Goal: Information Seeking & Learning: Learn about a topic

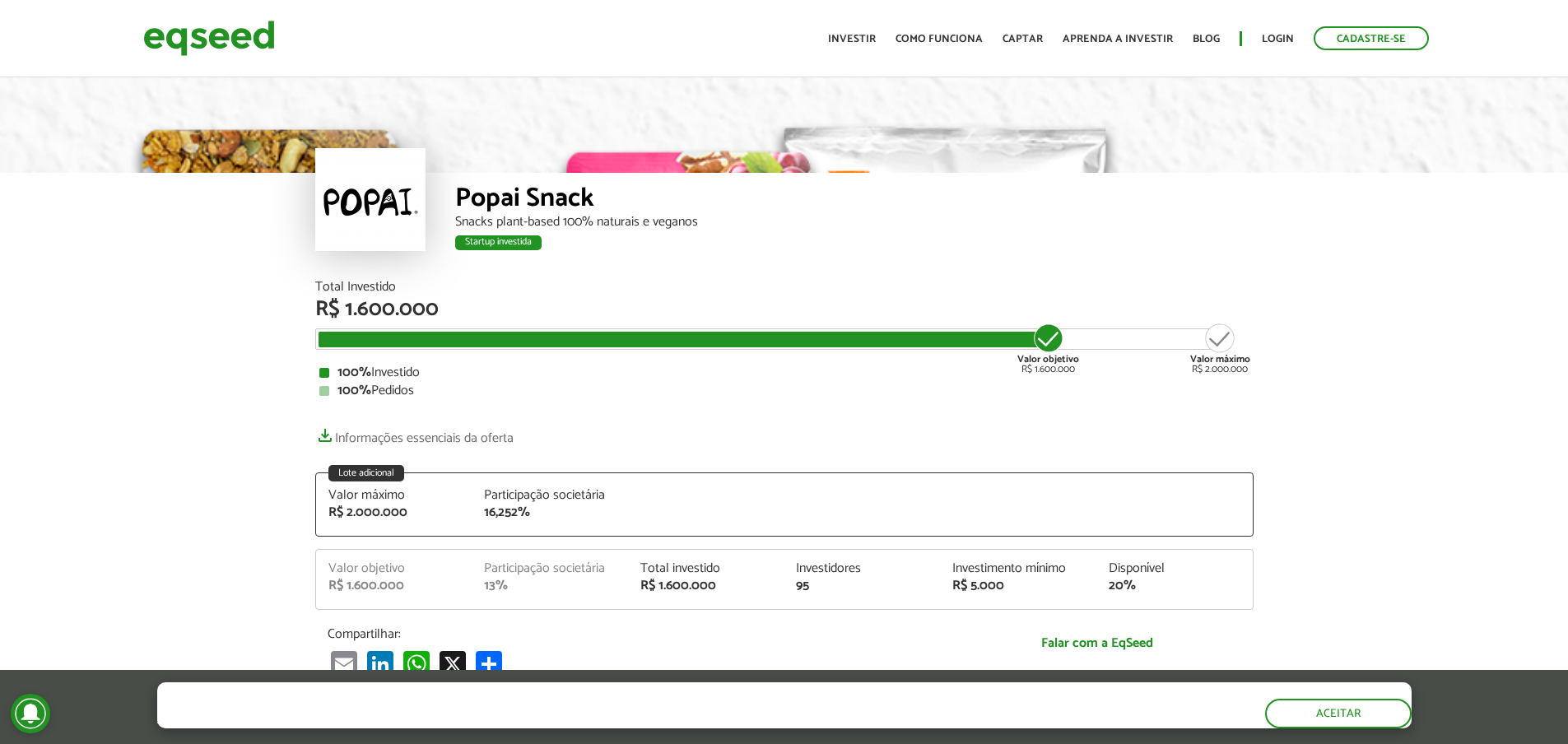
click at [1421, 278] on div "Popai Snack Snacks plant-based 100% naturais e veganos Startup investida Startu…" at bounding box center [784, 178] width 1568 height 206
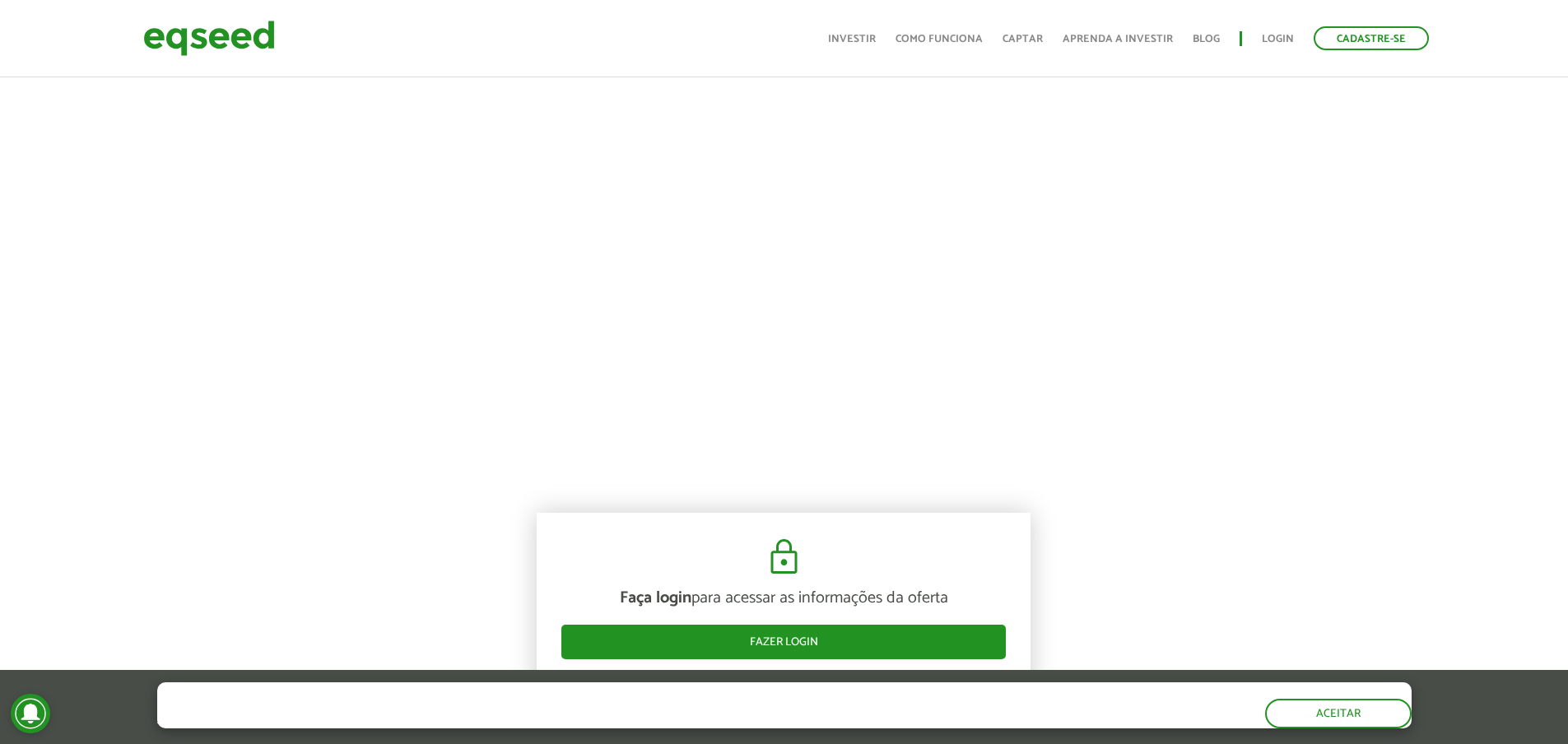
scroll to position [823, 0]
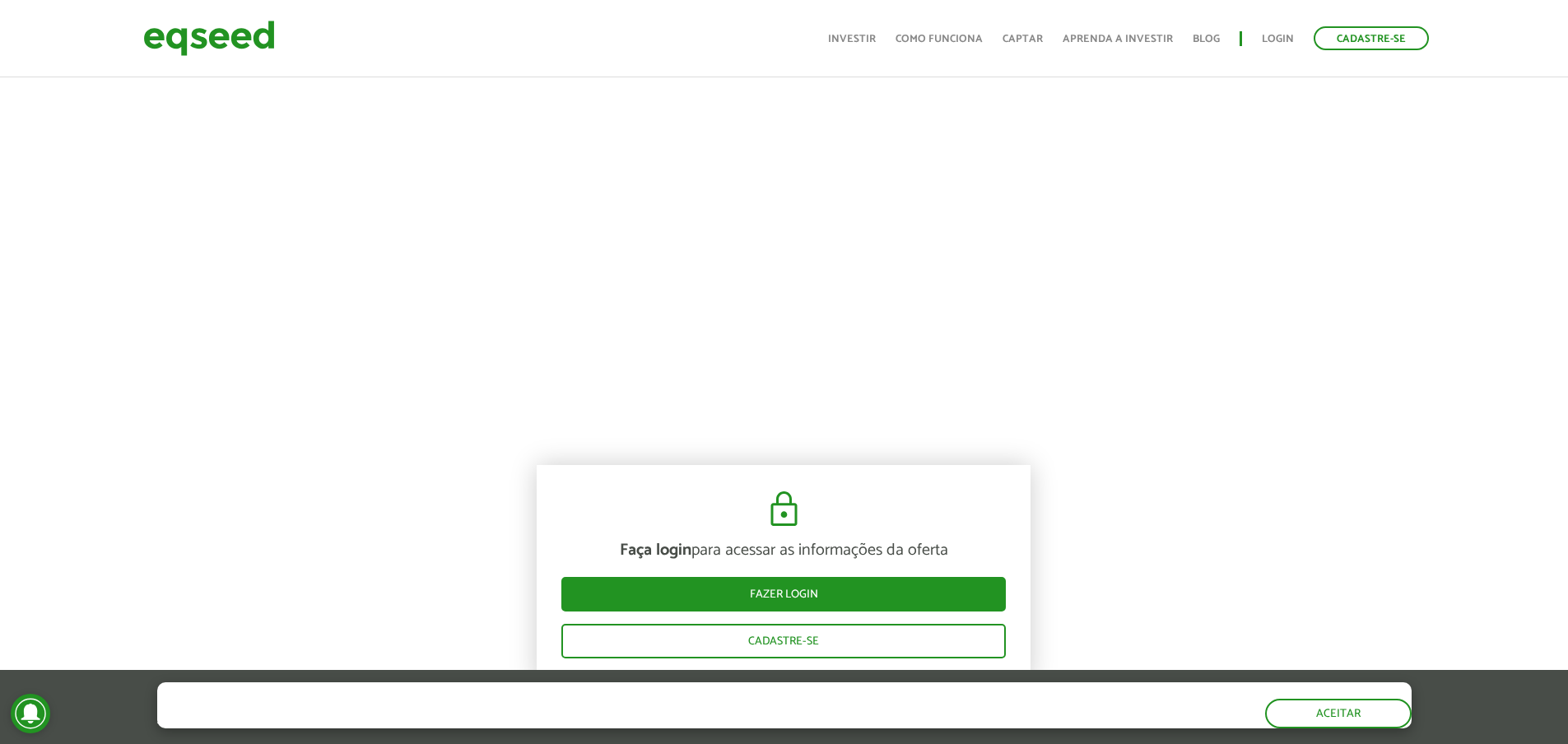
click at [153, 234] on div at bounding box center [784, 151] width 1568 height 561
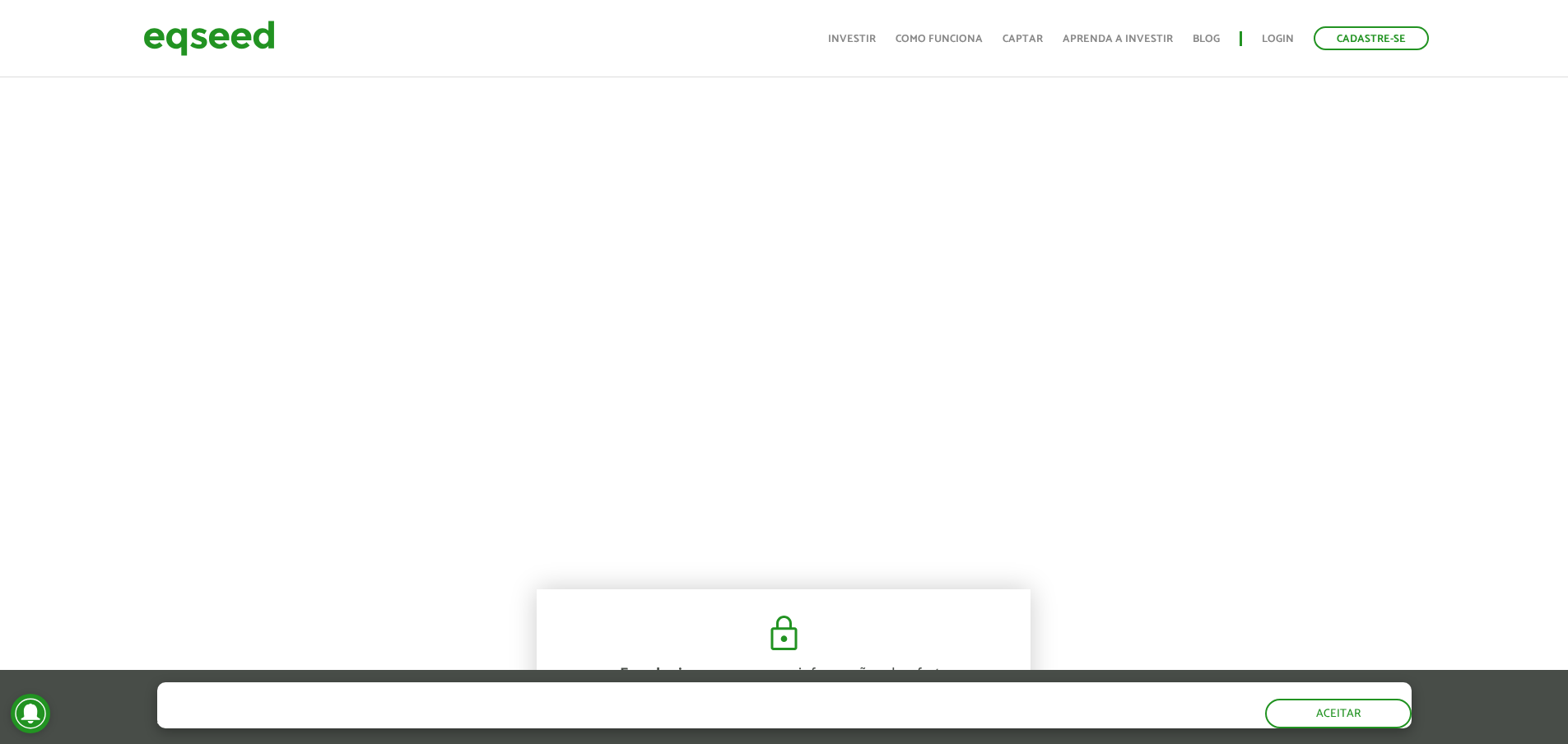
scroll to position [741, 0]
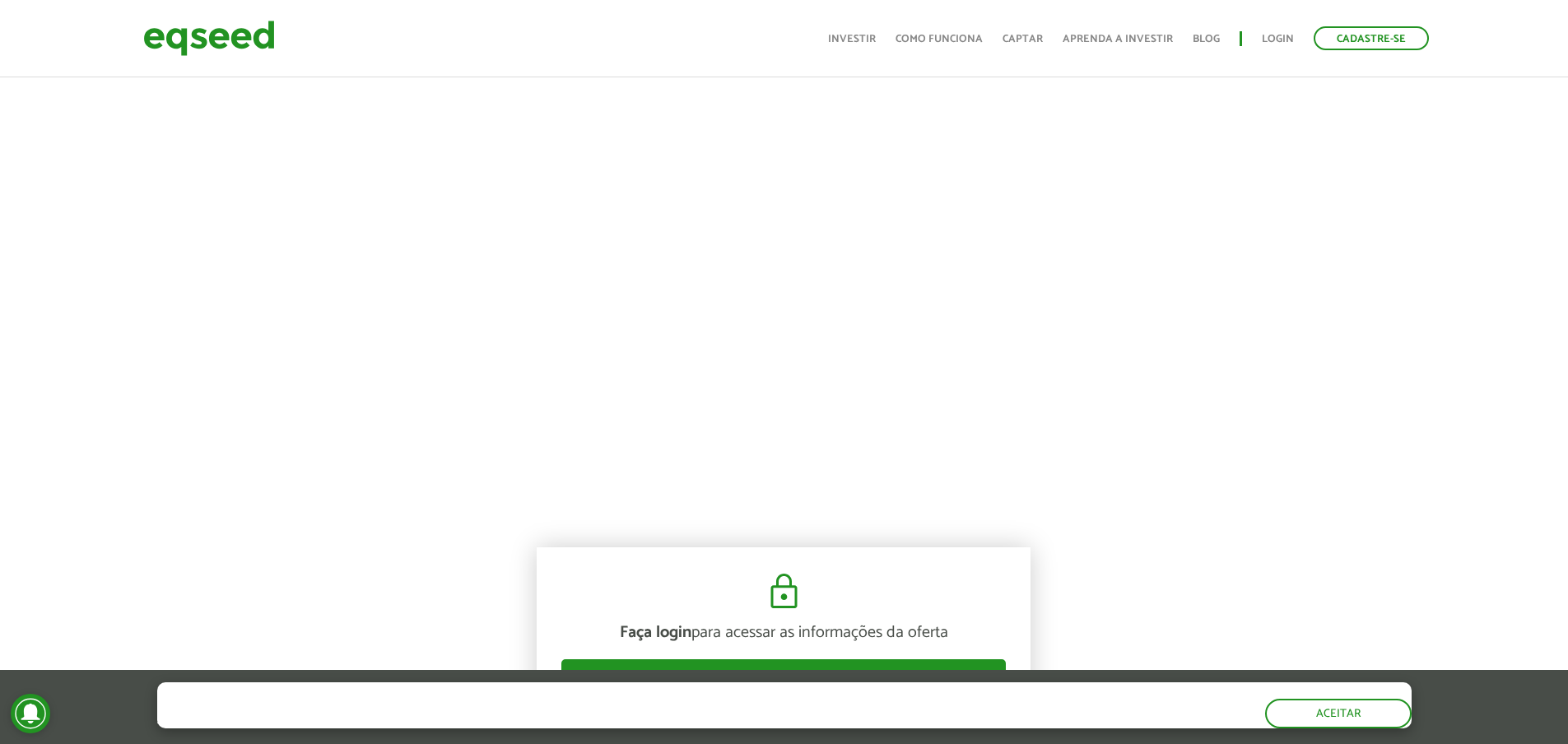
click at [226, 345] on div at bounding box center [784, 234] width 1568 height 561
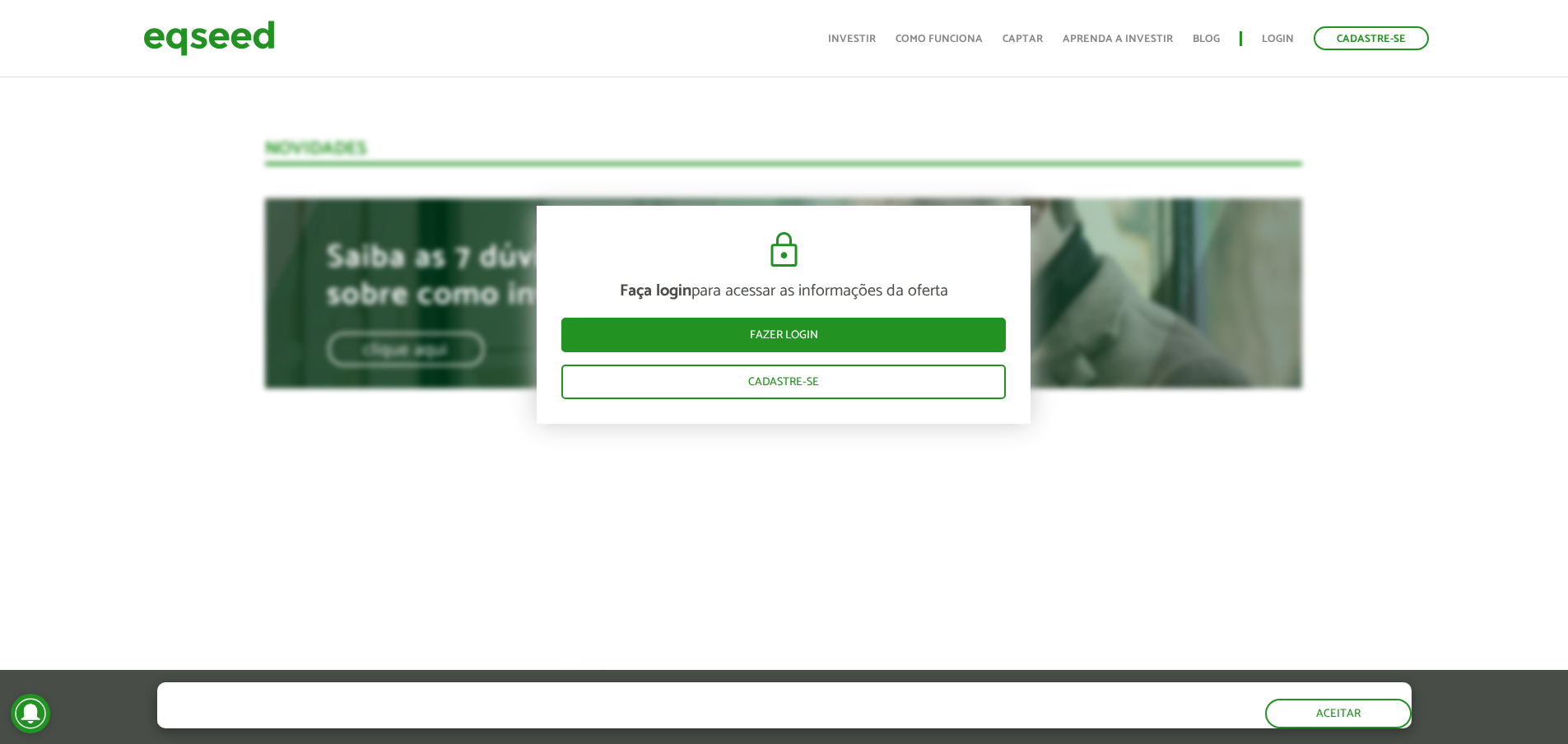
scroll to position [748, 0]
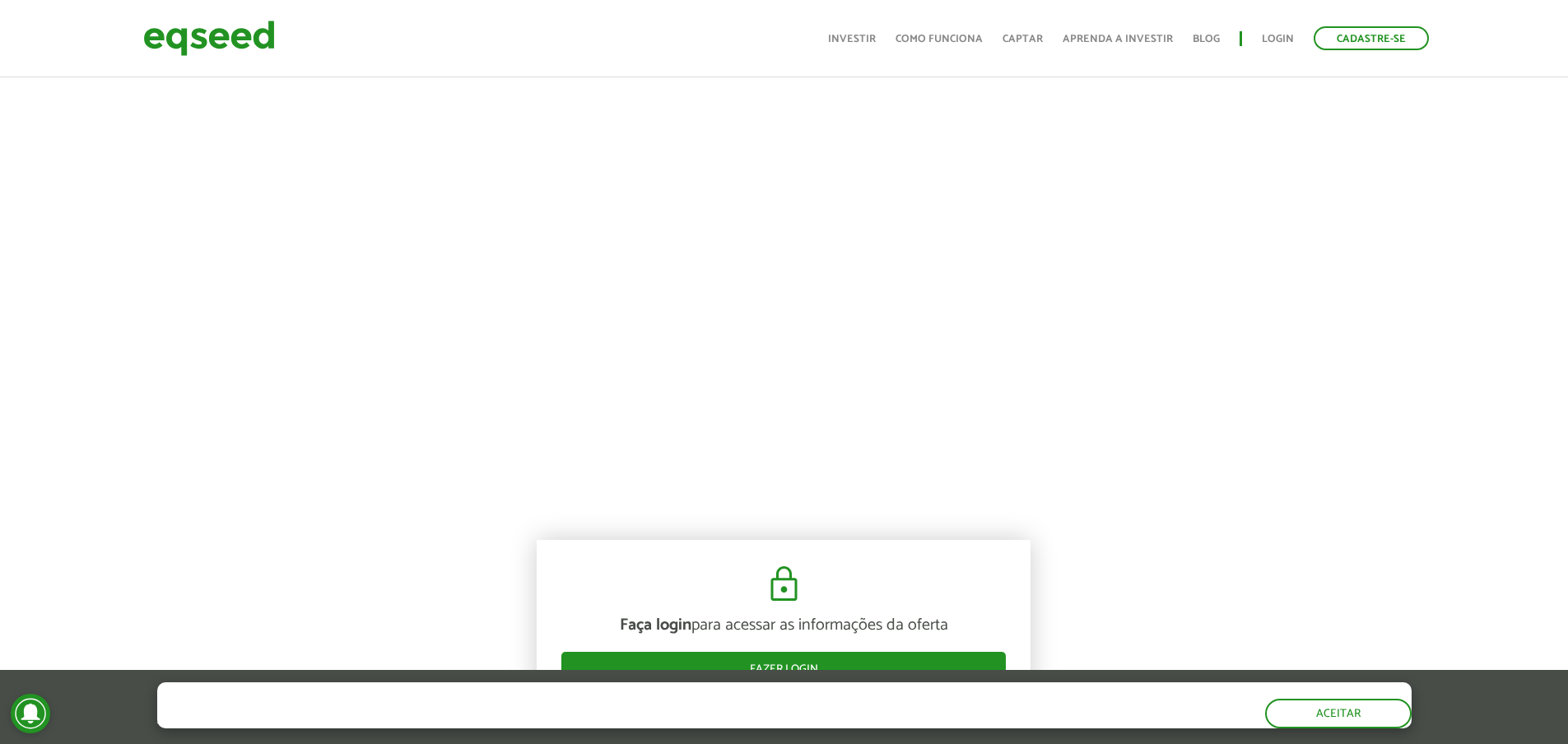
click at [1356, 302] on div at bounding box center [784, 227] width 1568 height 561
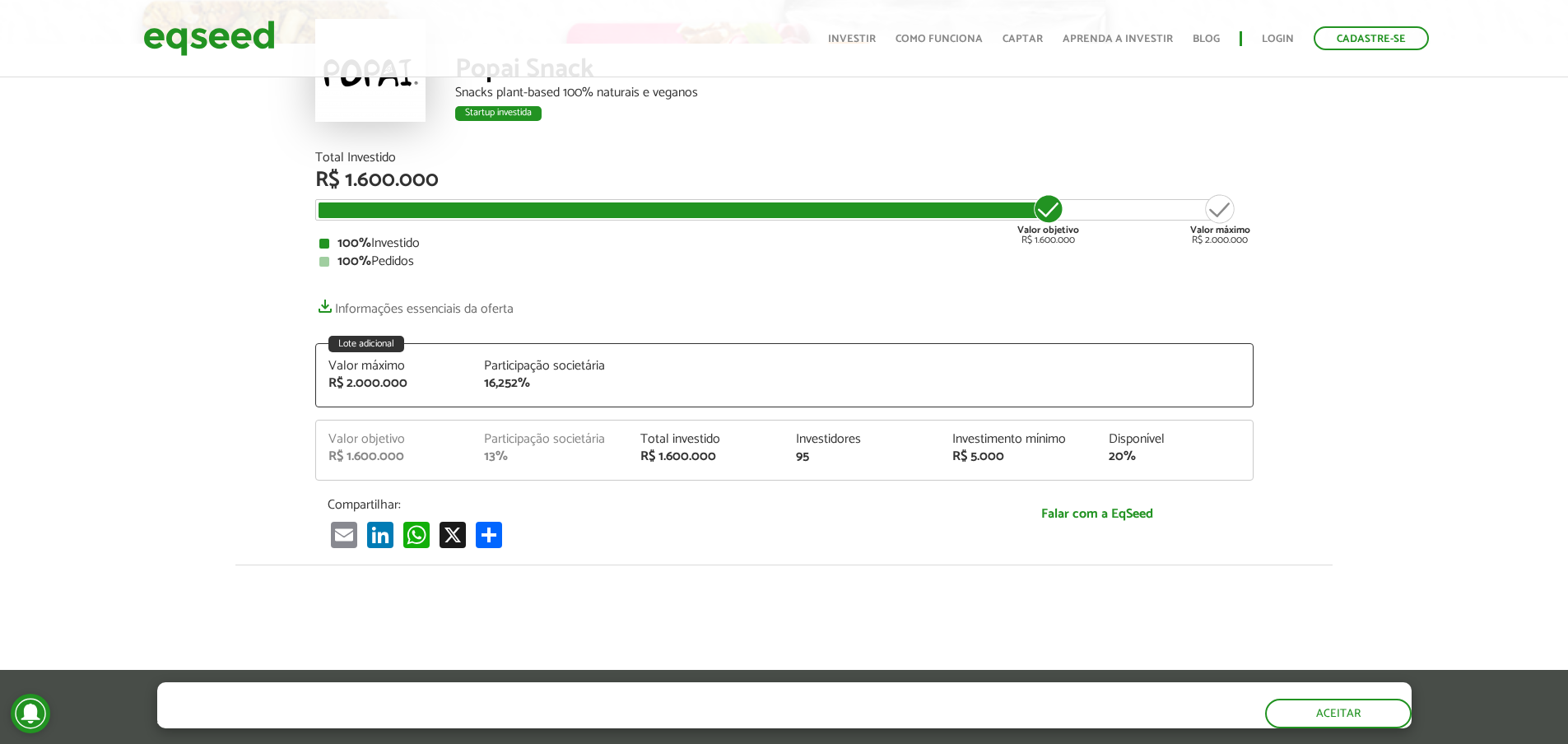
scroll to position [8, 0]
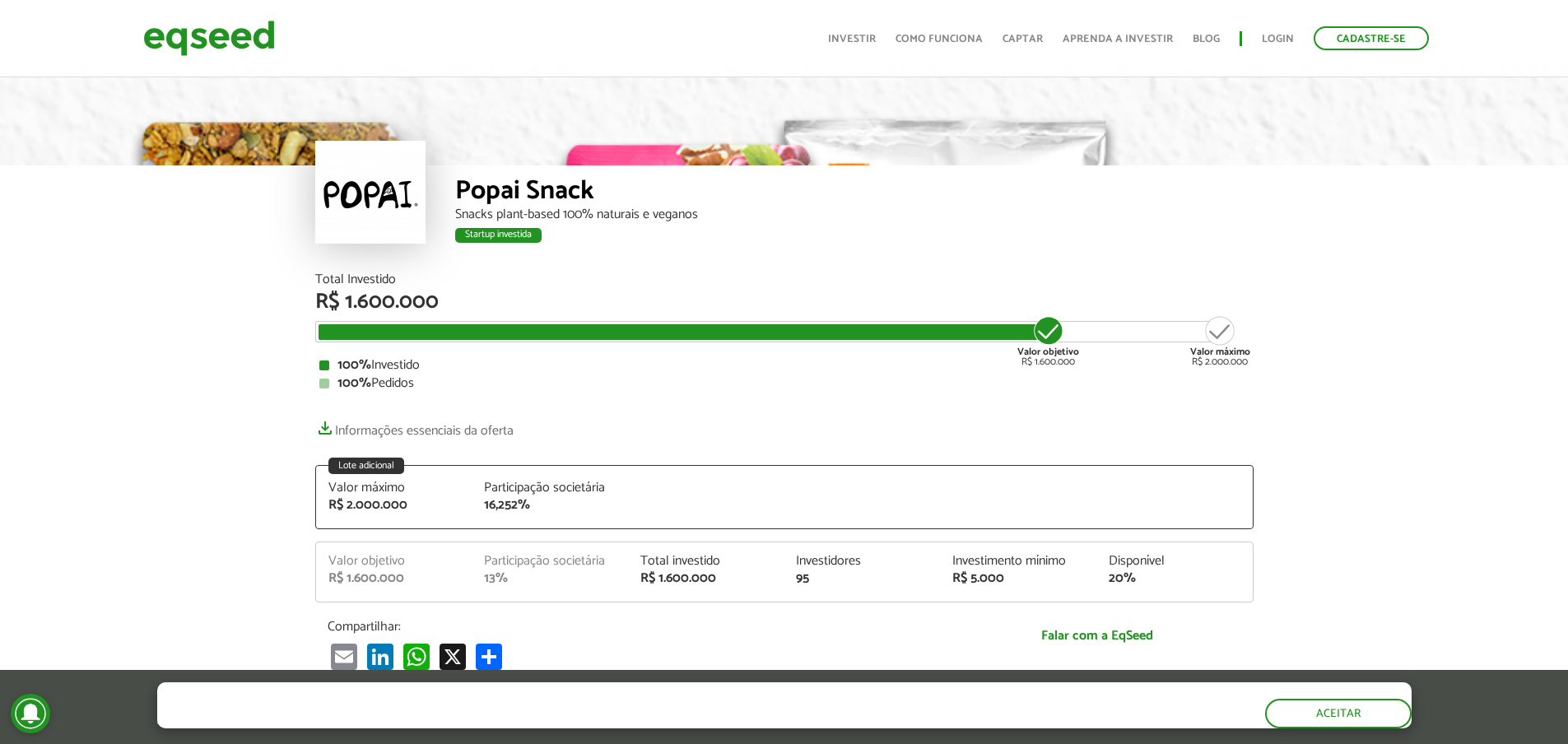
click at [85, 283] on article "Popai Snack Snacks plant-based 100% naturais e veganos Startup investida Startu…" at bounding box center [784, 657] width 1568 height 1181
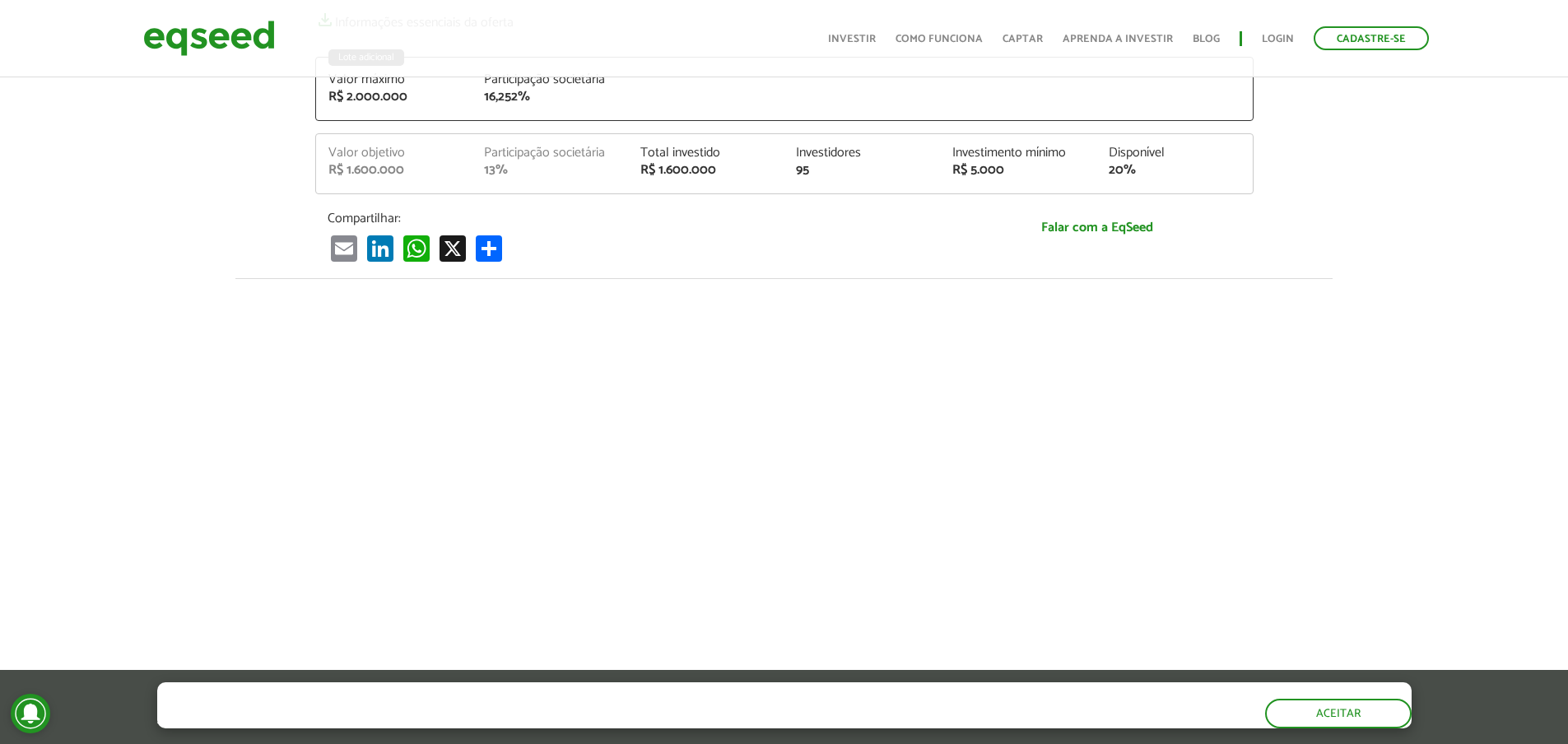
scroll to position [419, 0]
click at [1305, 357] on div at bounding box center [784, 555] width 1568 height 561
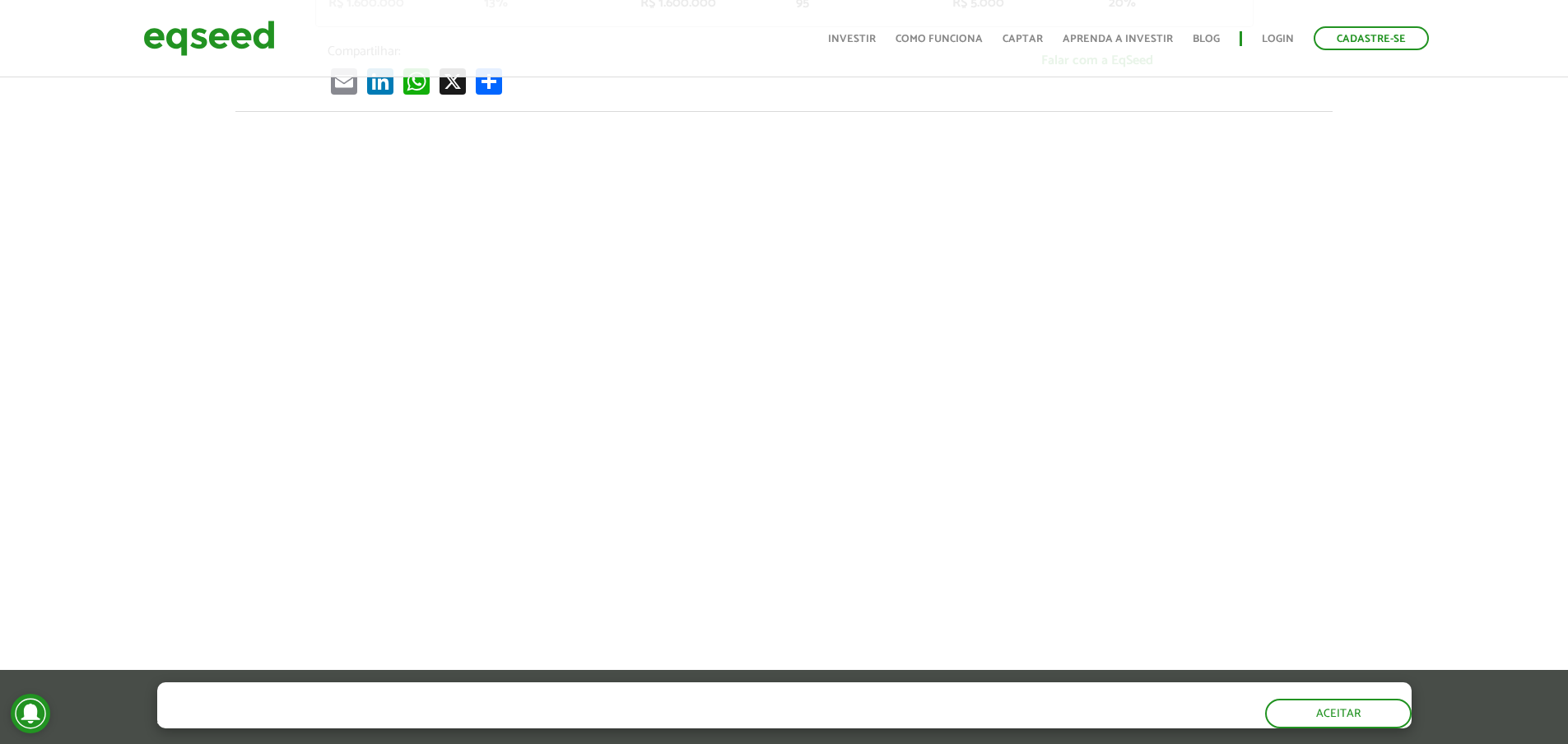
scroll to position [583, 0]
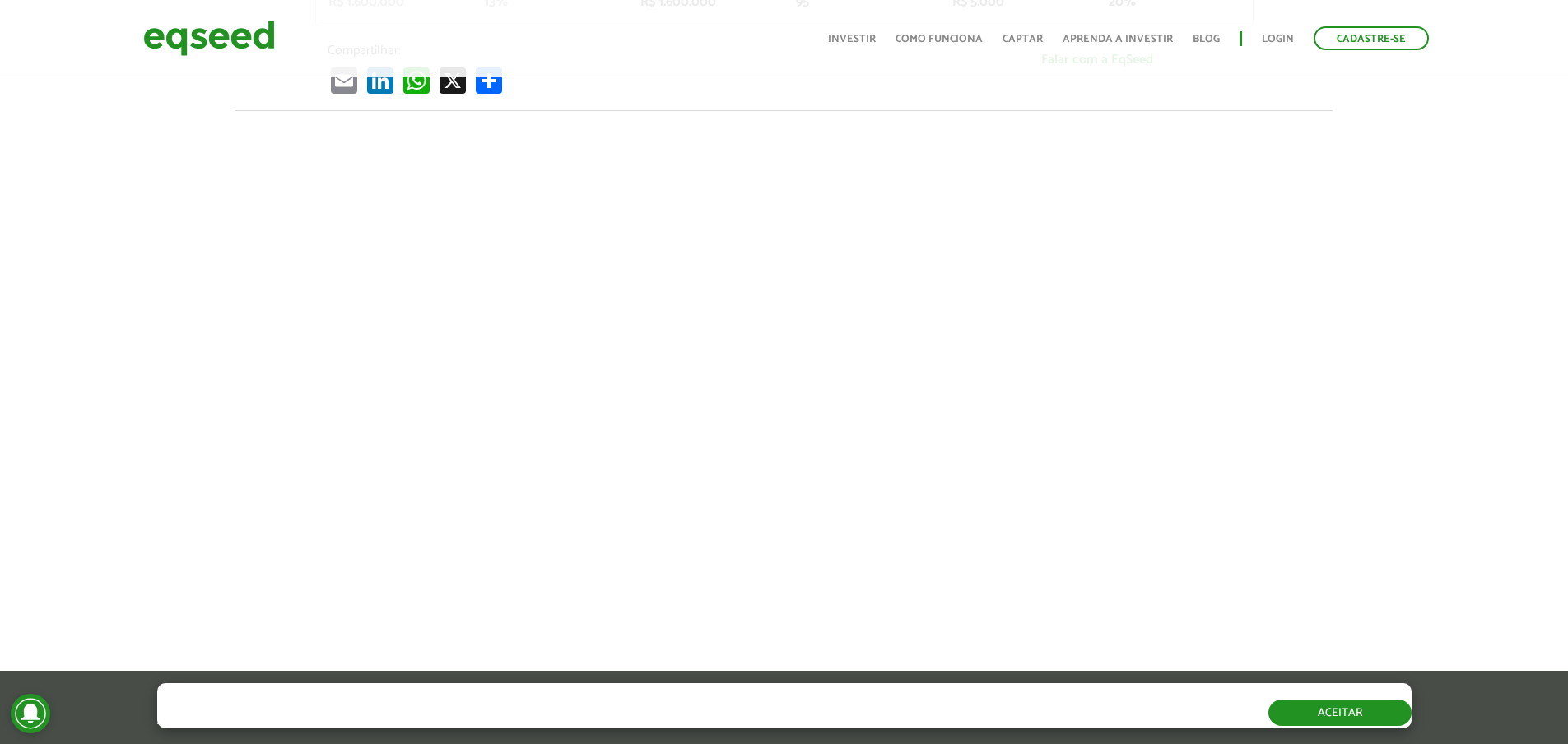
click at [1316, 707] on button "Aceitar" at bounding box center [1339, 713] width 143 height 26
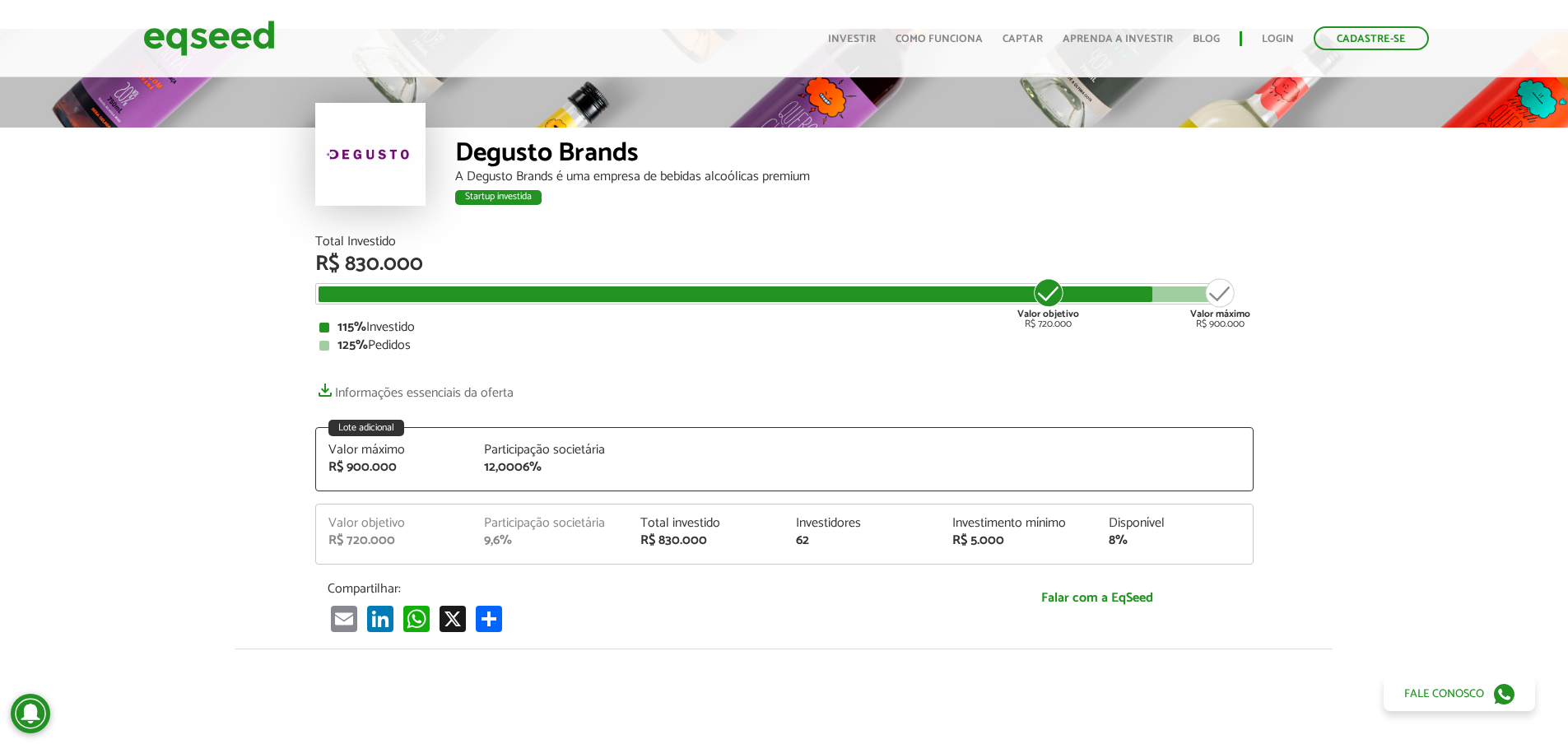
scroll to position [4, 0]
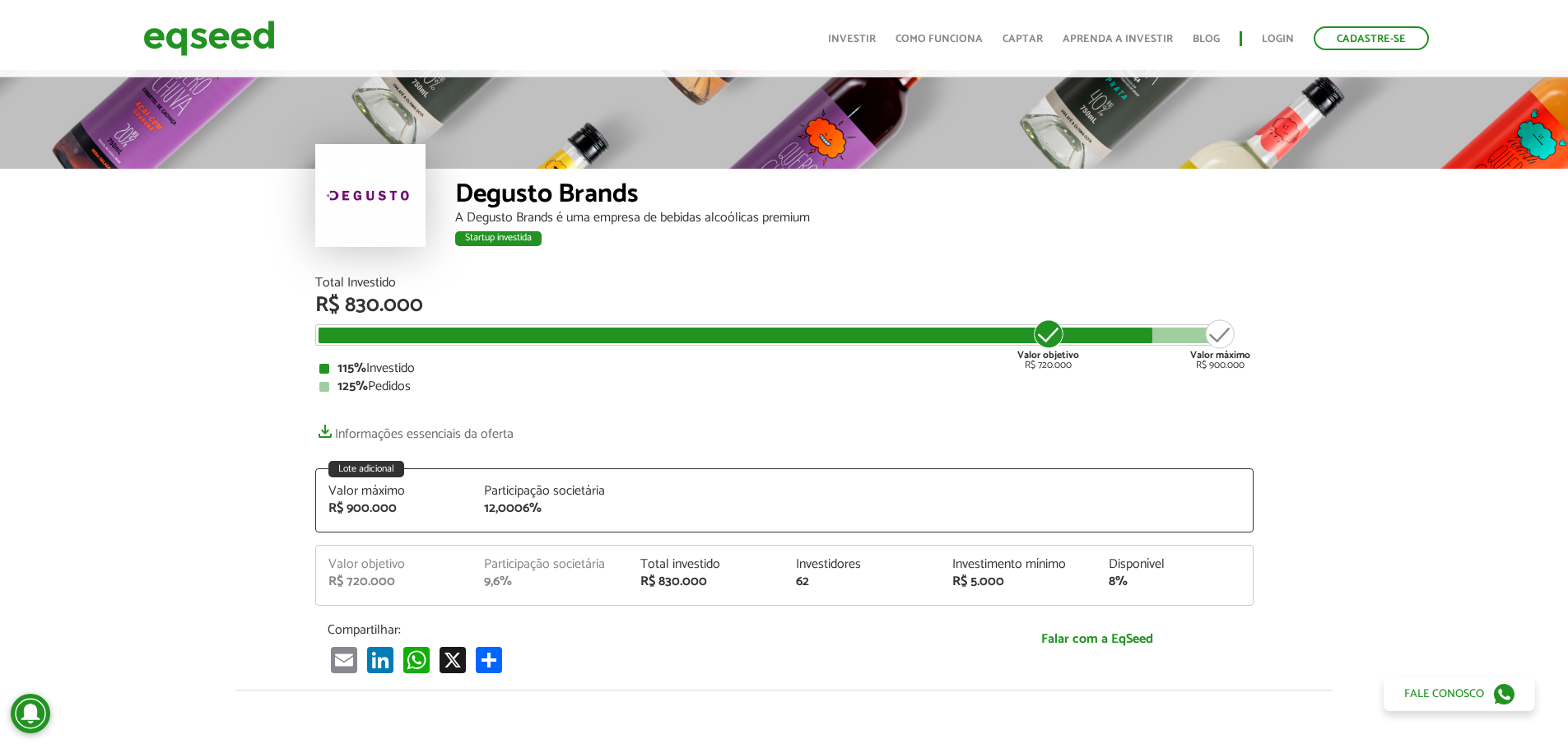
click at [1378, 405] on article "Degusto Brands A Degusto Brands é uma empresa de bebidas alcoólicas premium Sta…" at bounding box center [784, 660] width 1568 height 1181
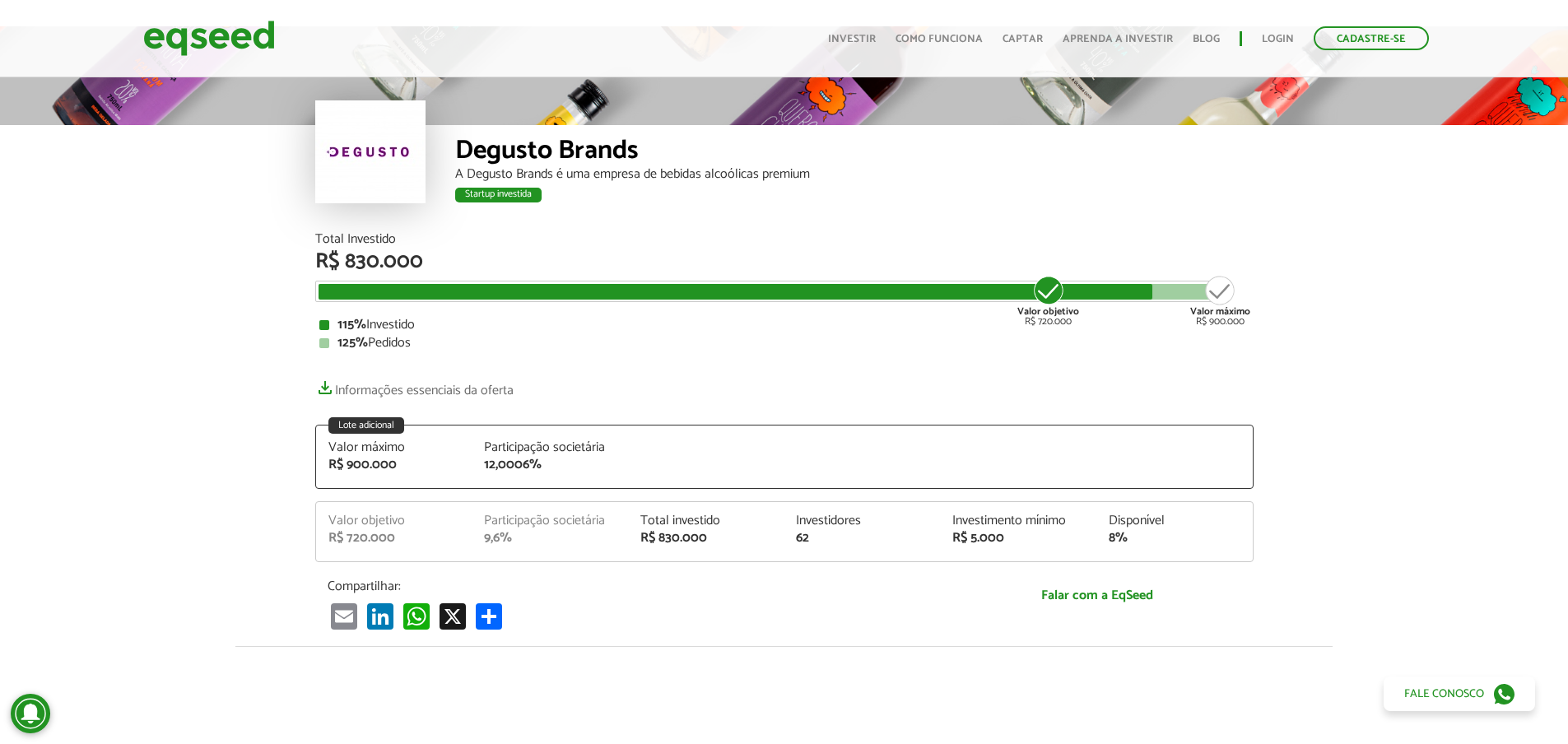
scroll to position [0, 0]
